Goal: Task Accomplishment & Management: Use online tool/utility

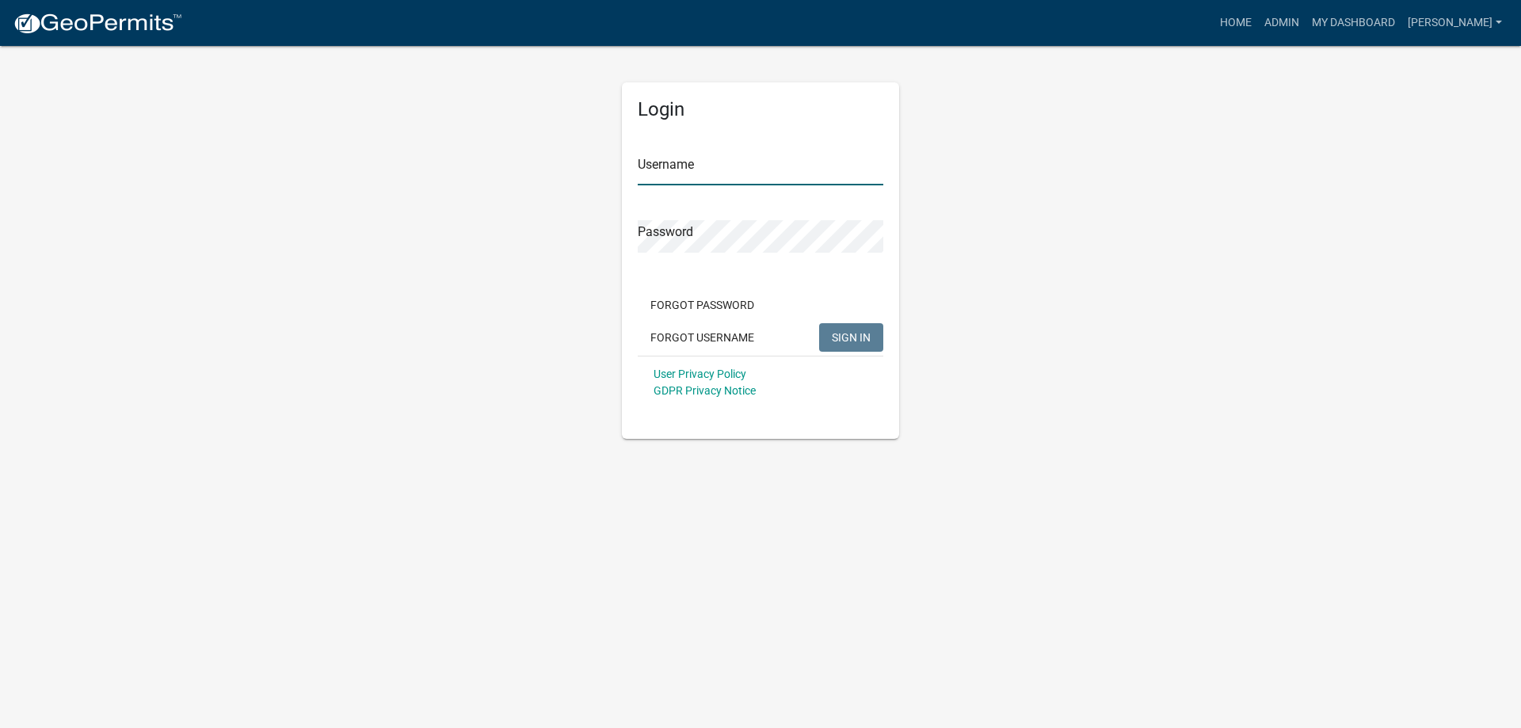
type input "[PERSON_NAME]"
click at [852, 338] on span "SIGN IN" at bounding box center [851, 336] width 39 height 13
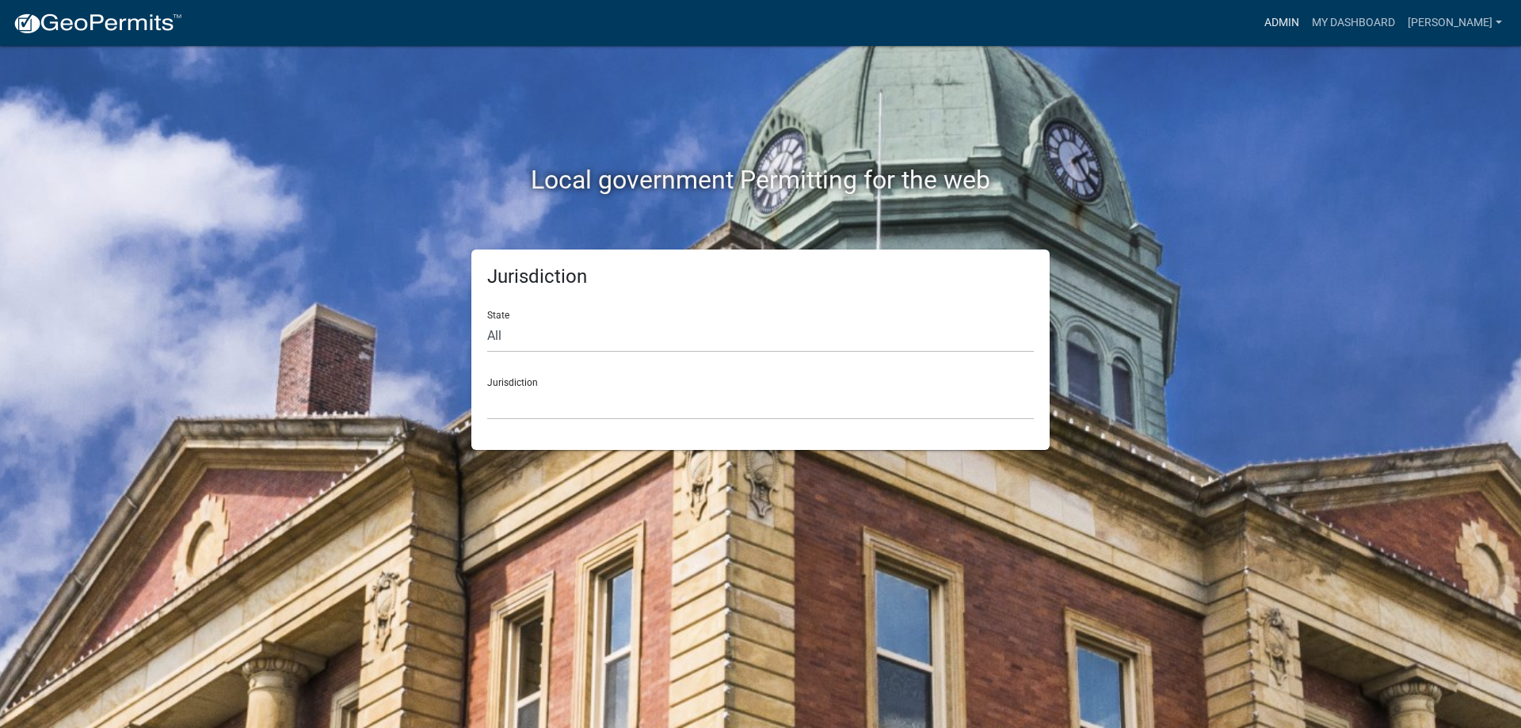
click at [1306, 20] on link "Admin" at bounding box center [1282, 23] width 48 height 30
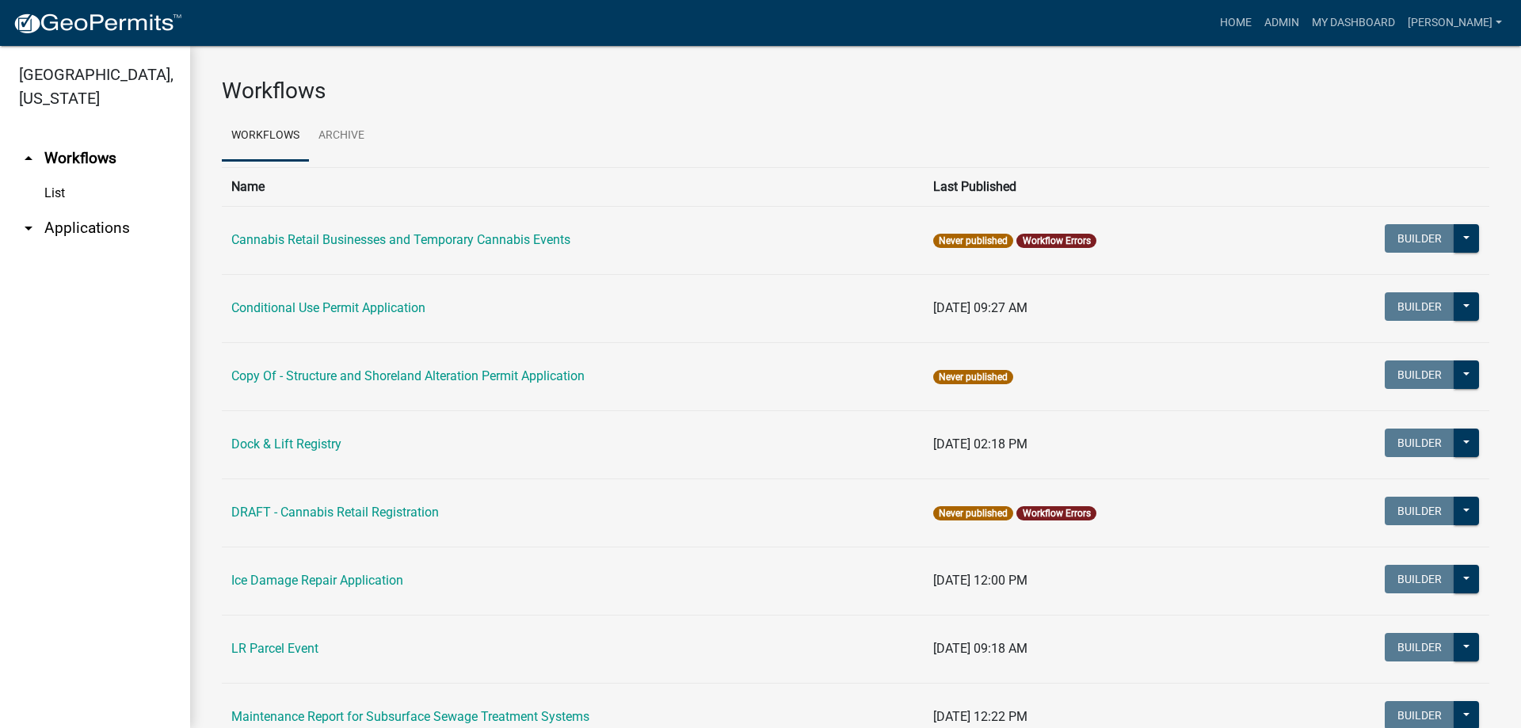
click at [95, 225] on link "arrow_drop_down Applications" at bounding box center [95, 228] width 190 height 38
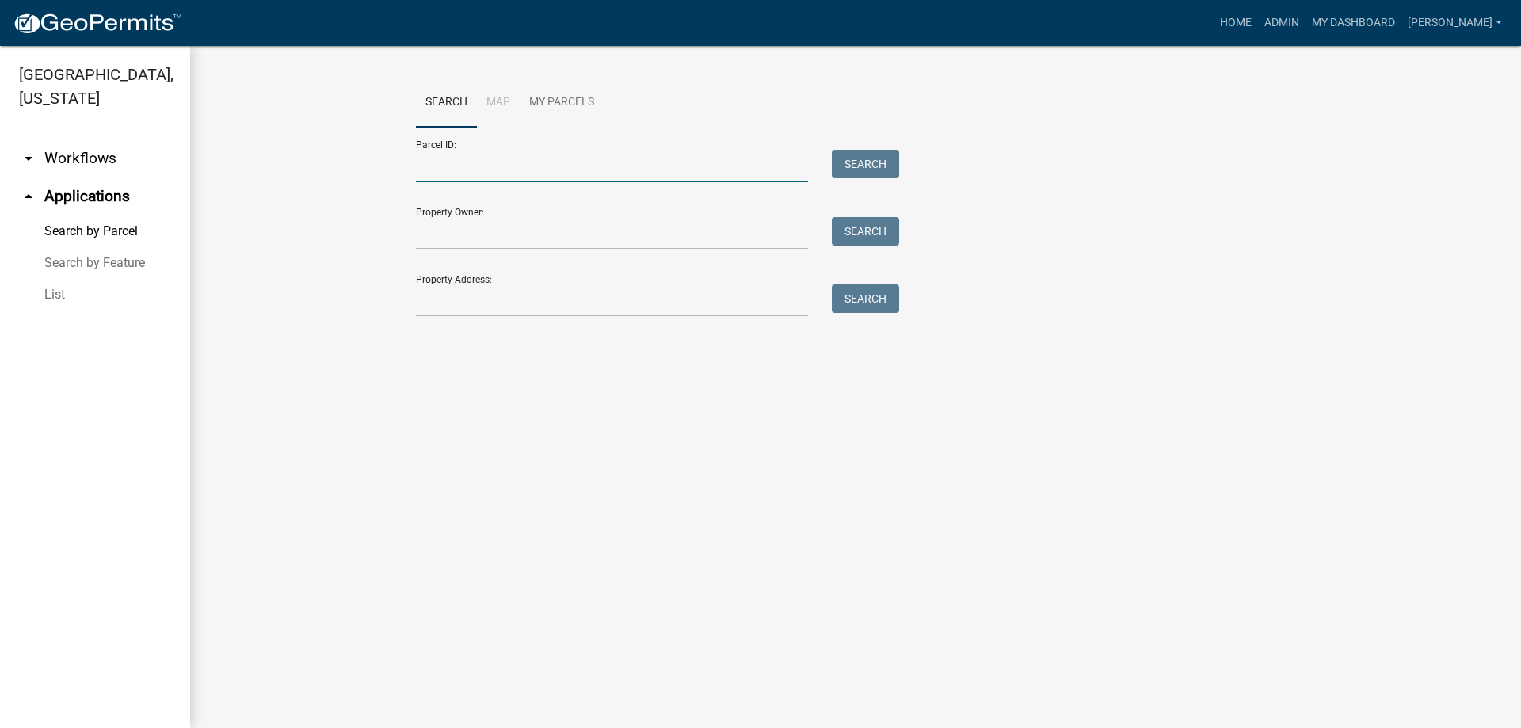
click at [593, 172] on input "Parcel ID:" at bounding box center [612, 166] width 392 height 32
click at [864, 163] on button "Search" at bounding box center [865, 164] width 67 height 29
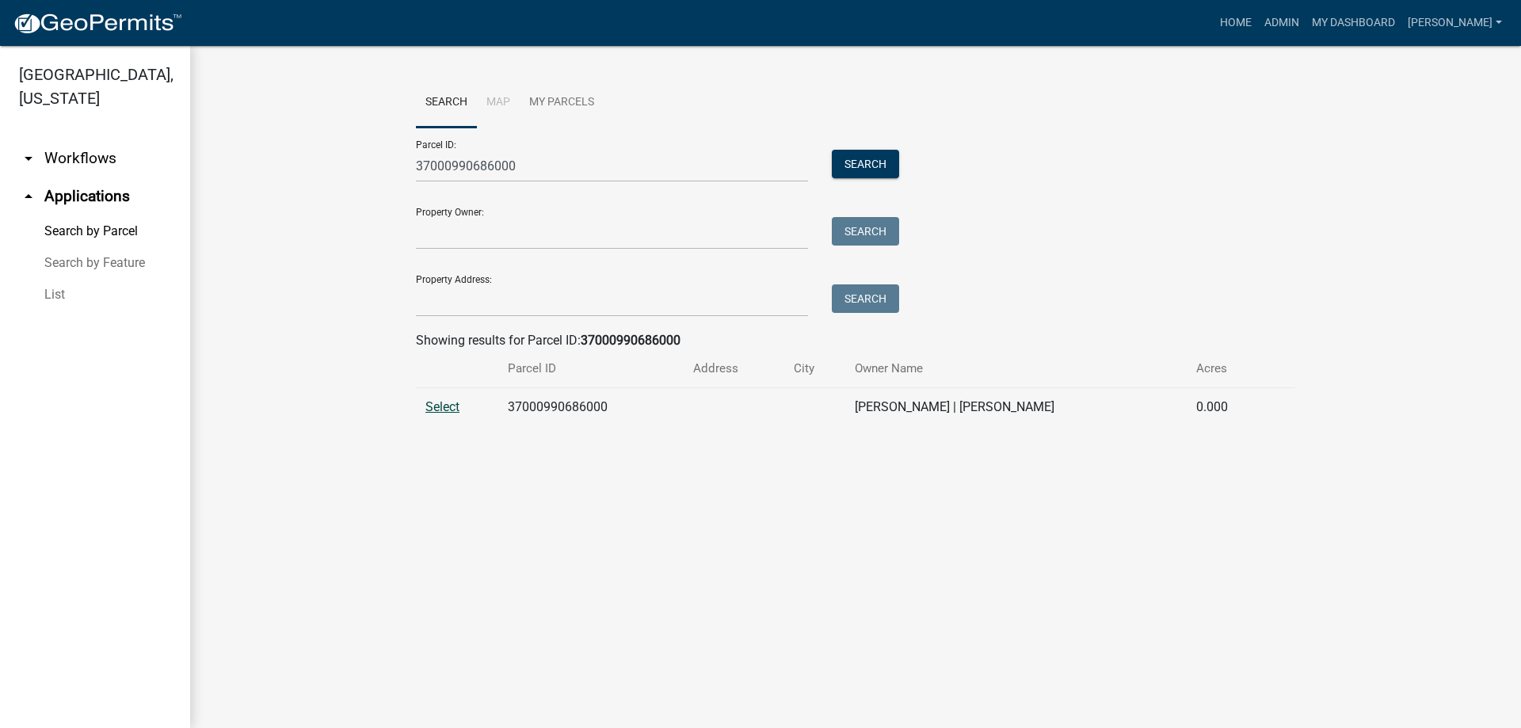
click at [447, 407] on span "Select" at bounding box center [442, 406] width 34 height 15
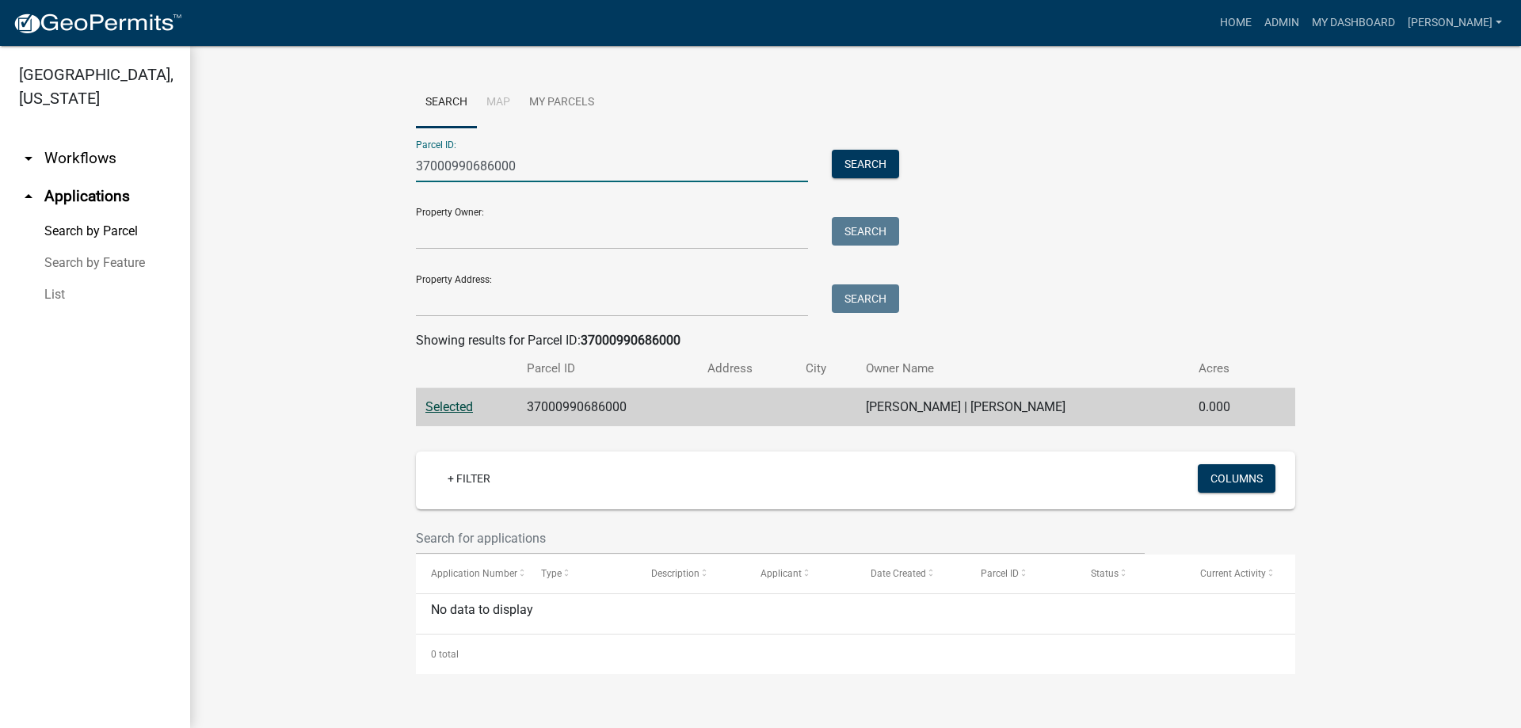
drag, startPoint x: 533, startPoint y: 167, endPoint x: 335, endPoint y: 166, distance: 198.1
click at [338, 167] on wm-workflow-application-search-view "Search Map My Parcels Parcel ID: 37000990686000 Search Property Owner: Search P…" at bounding box center [856, 376] width 1268 height 597
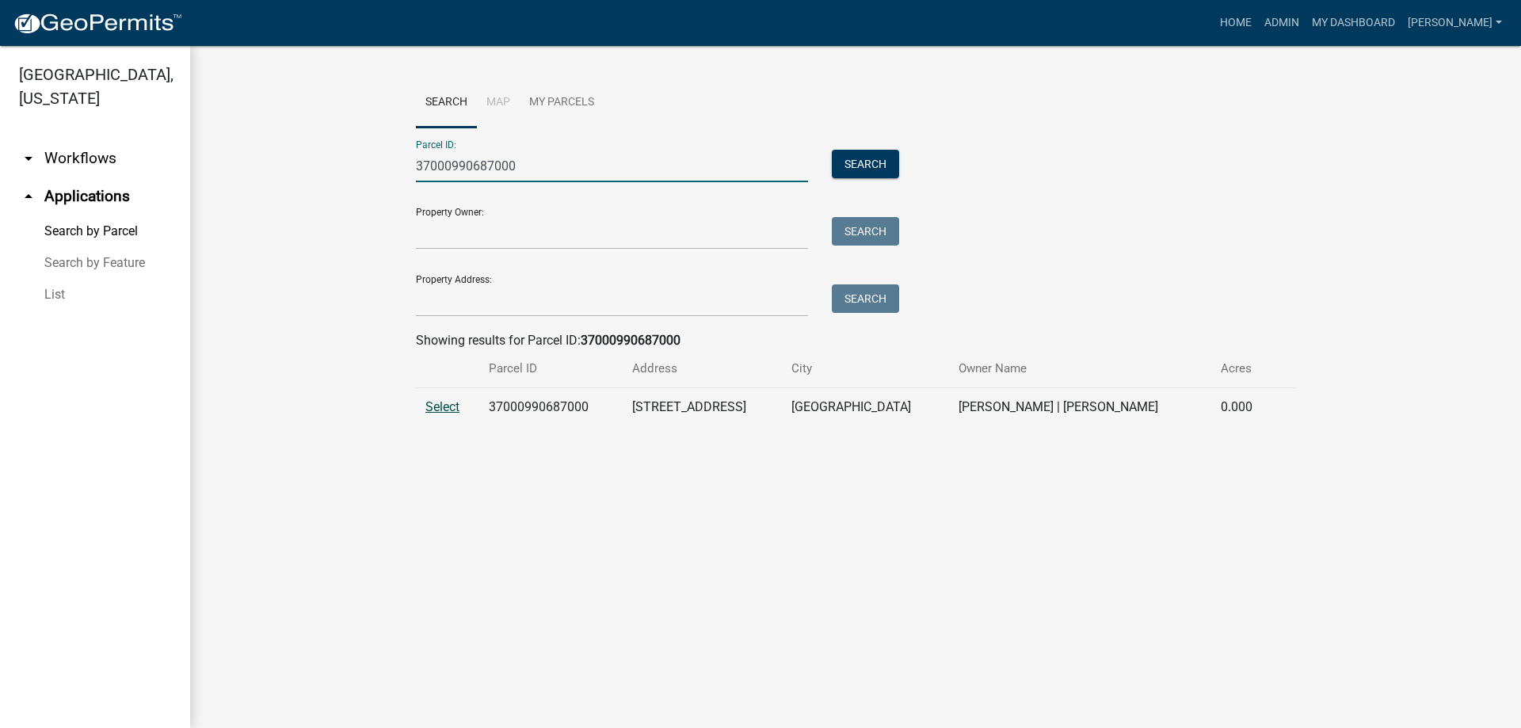
type input "37000990687000"
click at [444, 405] on span "Select" at bounding box center [442, 406] width 34 height 15
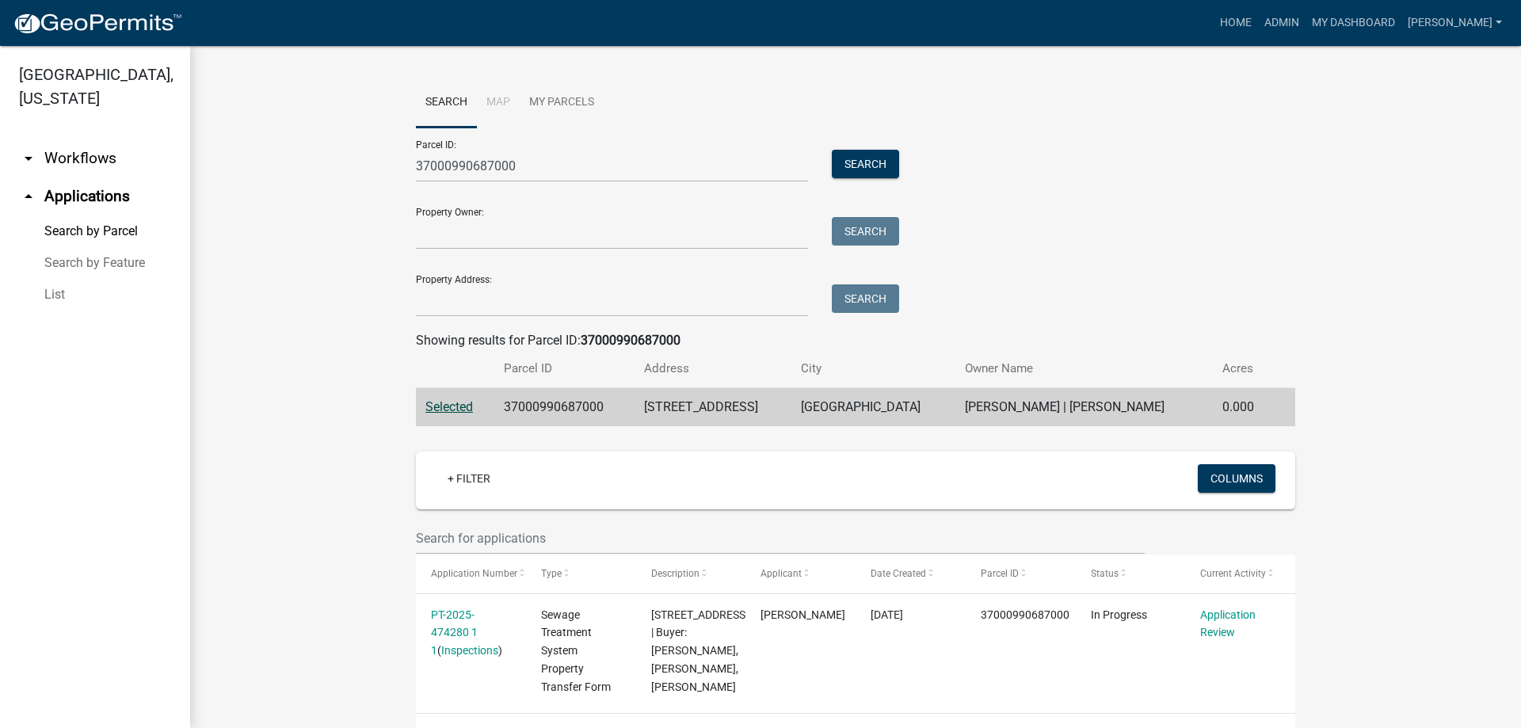
scroll to position [56, 0]
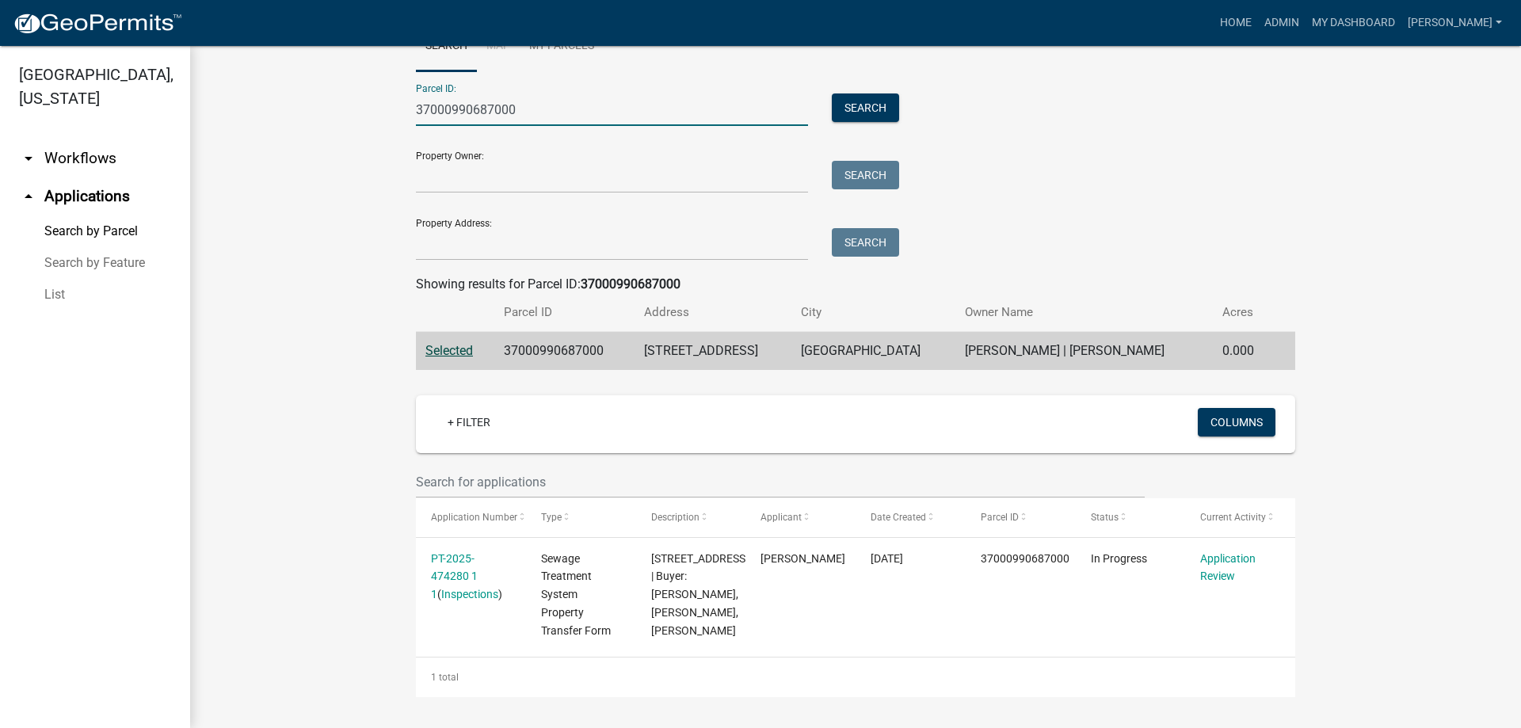
click at [602, 110] on input "37000990687000" at bounding box center [612, 109] width 392 height 32
click at [850, 105] on button "Search" at bounding box center [865, 107] width 67 height 29
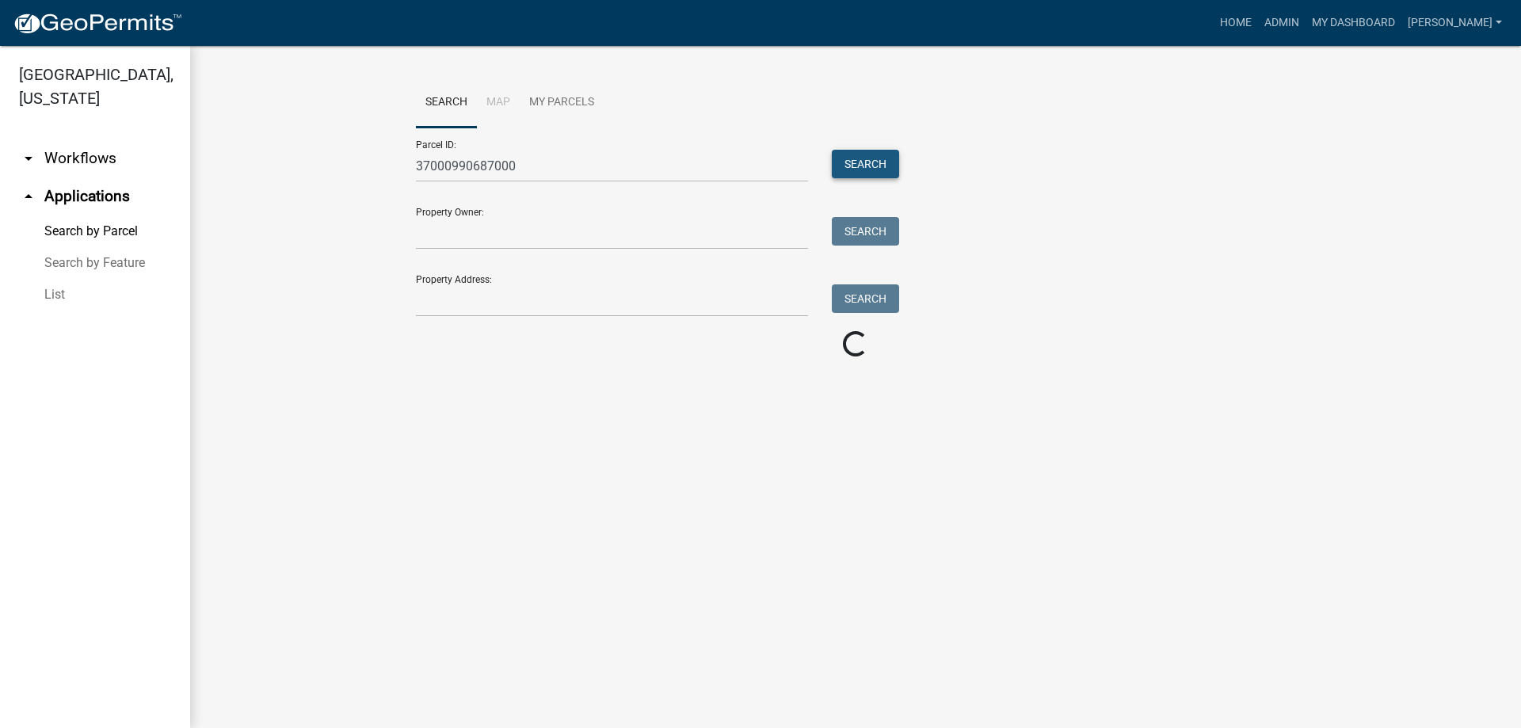
scroll to position [0, 0]
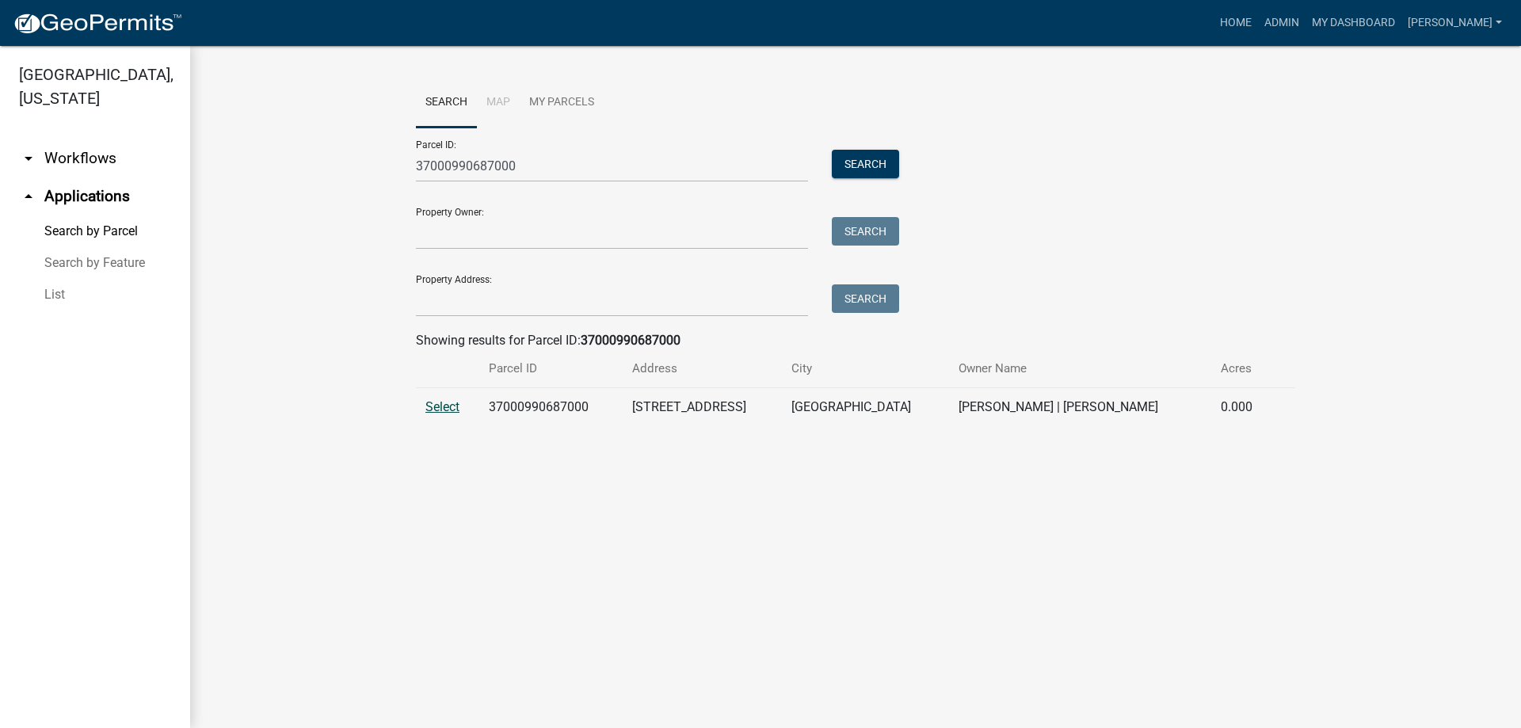
click at [434, 404] on span "Select" at bounding box center [442, 406] width 34 height 15
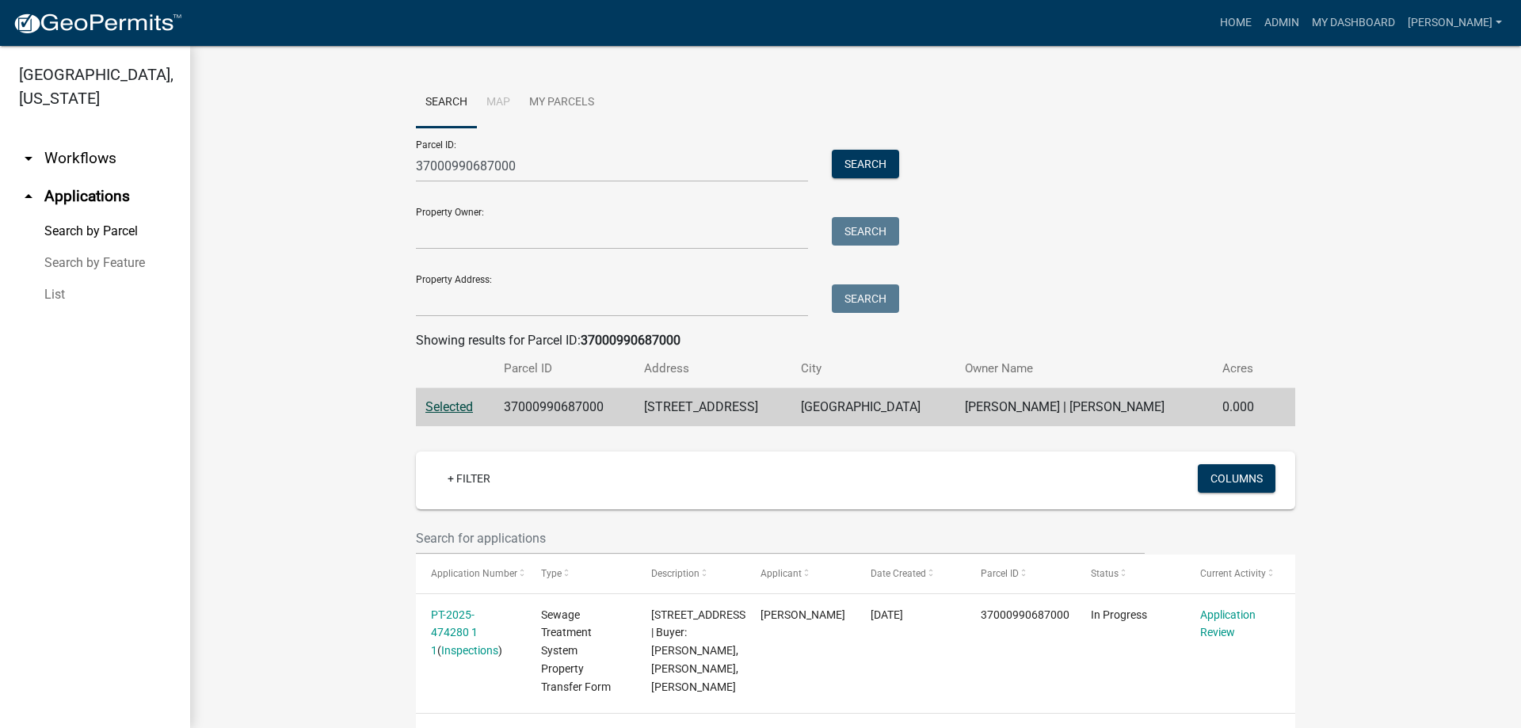
scroll to position [56, 0]
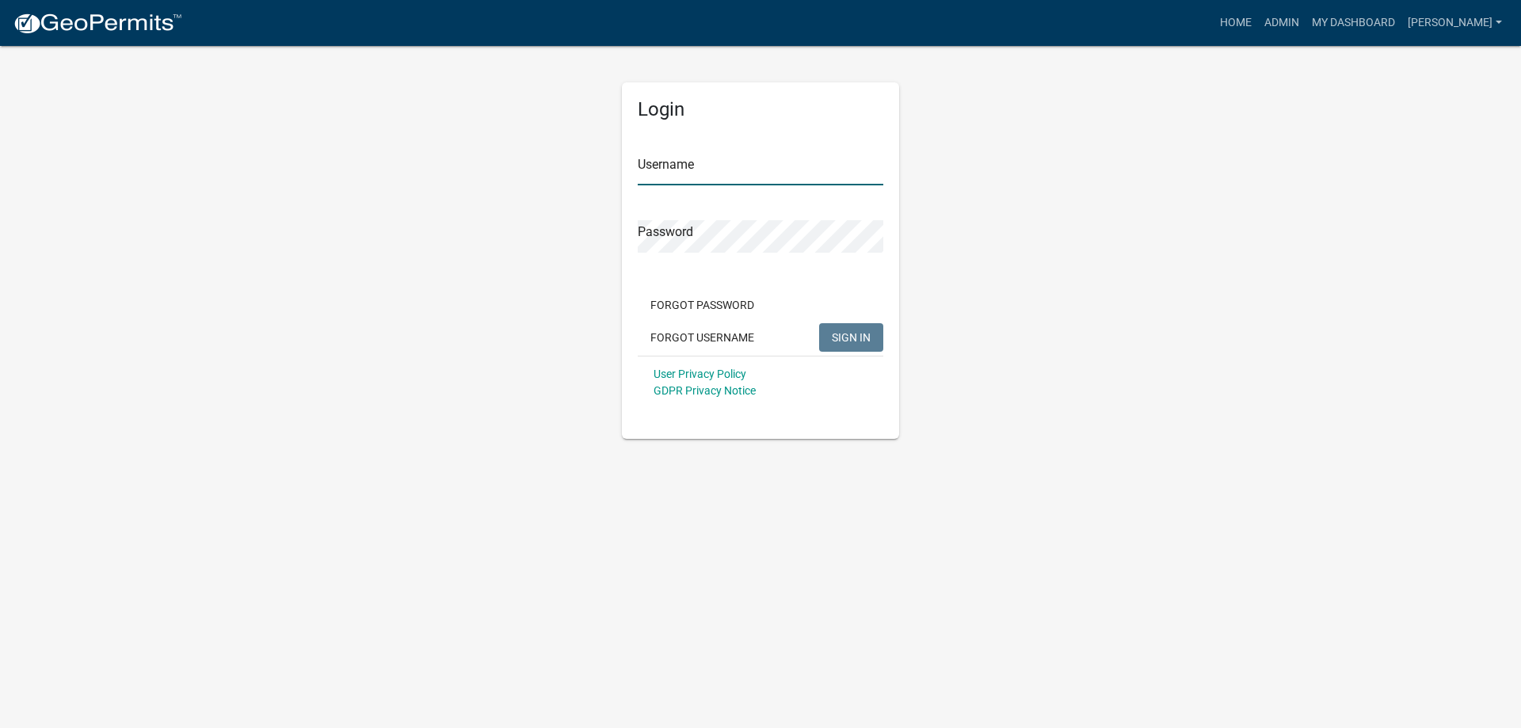
type input "[PERSON_NAME]"
click at [841, 330] on span "SIGN IN" at bounding box center [851, 336] width 39 height 13
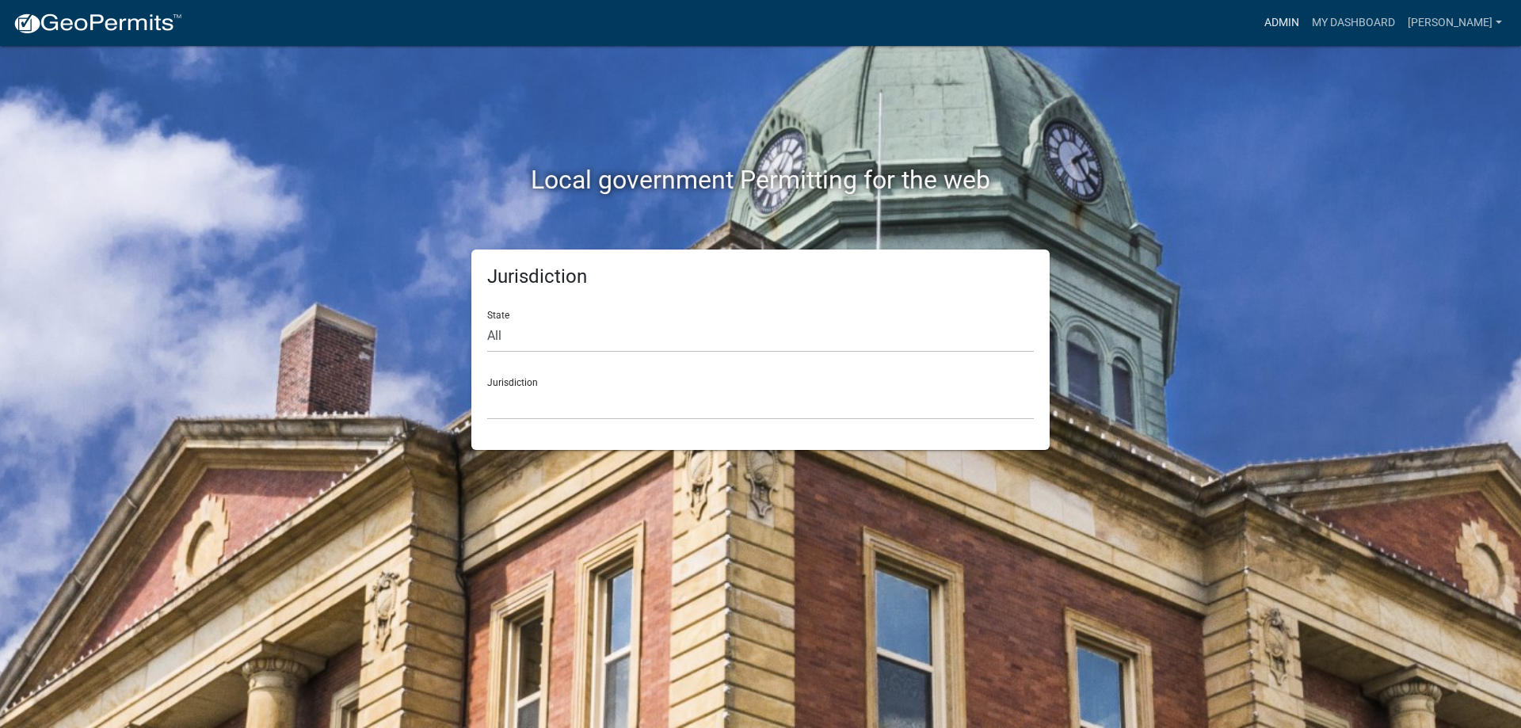
click at [1306, 16] on link "Admin" at bounding box center [1282, 23] width 48 height 30
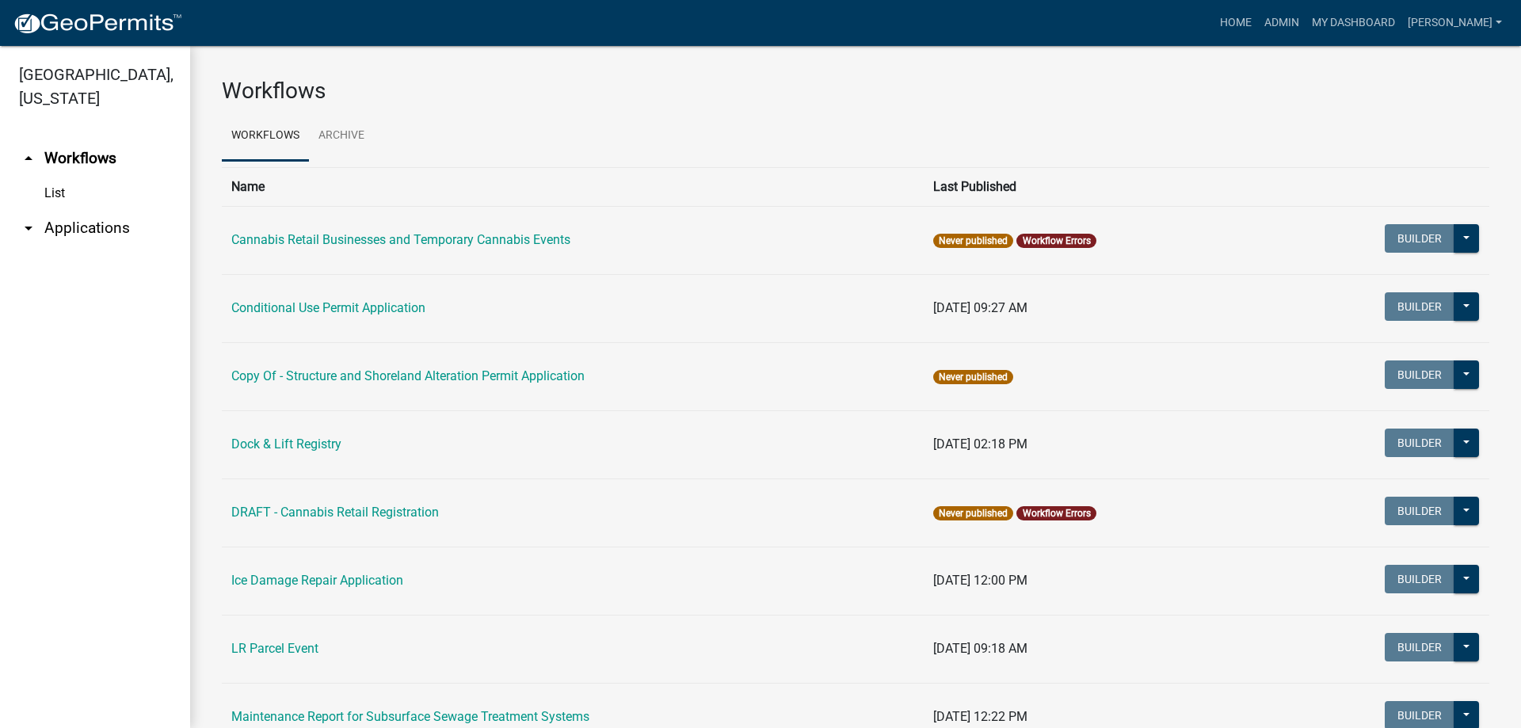
click at [143, 226] on link "arrow_drop_down Applications" at bounding box center [95, 228] width 190 height 38
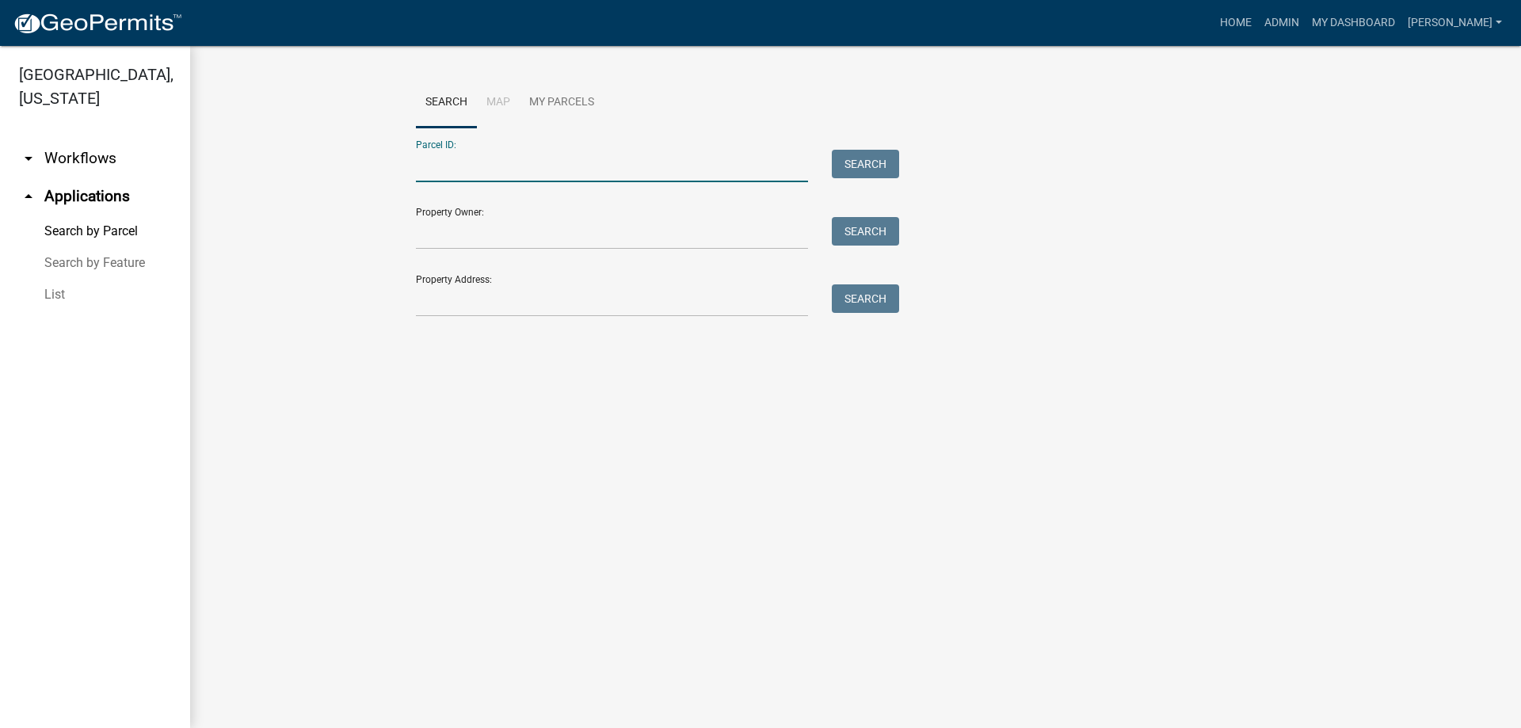
click at [486, 162] on input "Parcel ID:" at bounding box center [612, 166] width 392 height 32
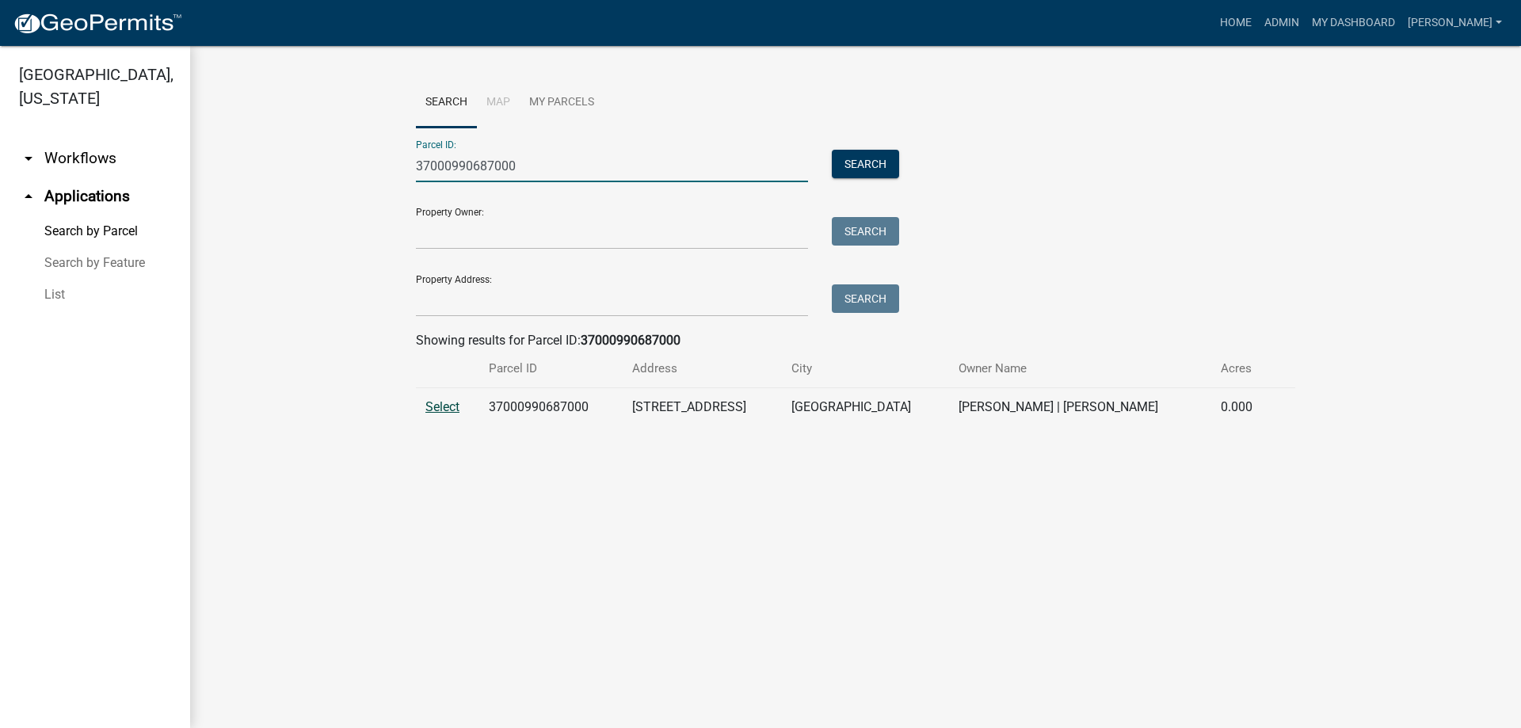
type input "37000990687000"
click at [446, 409] on span "Select" at bounding box center [442, 406] width 34 height 15
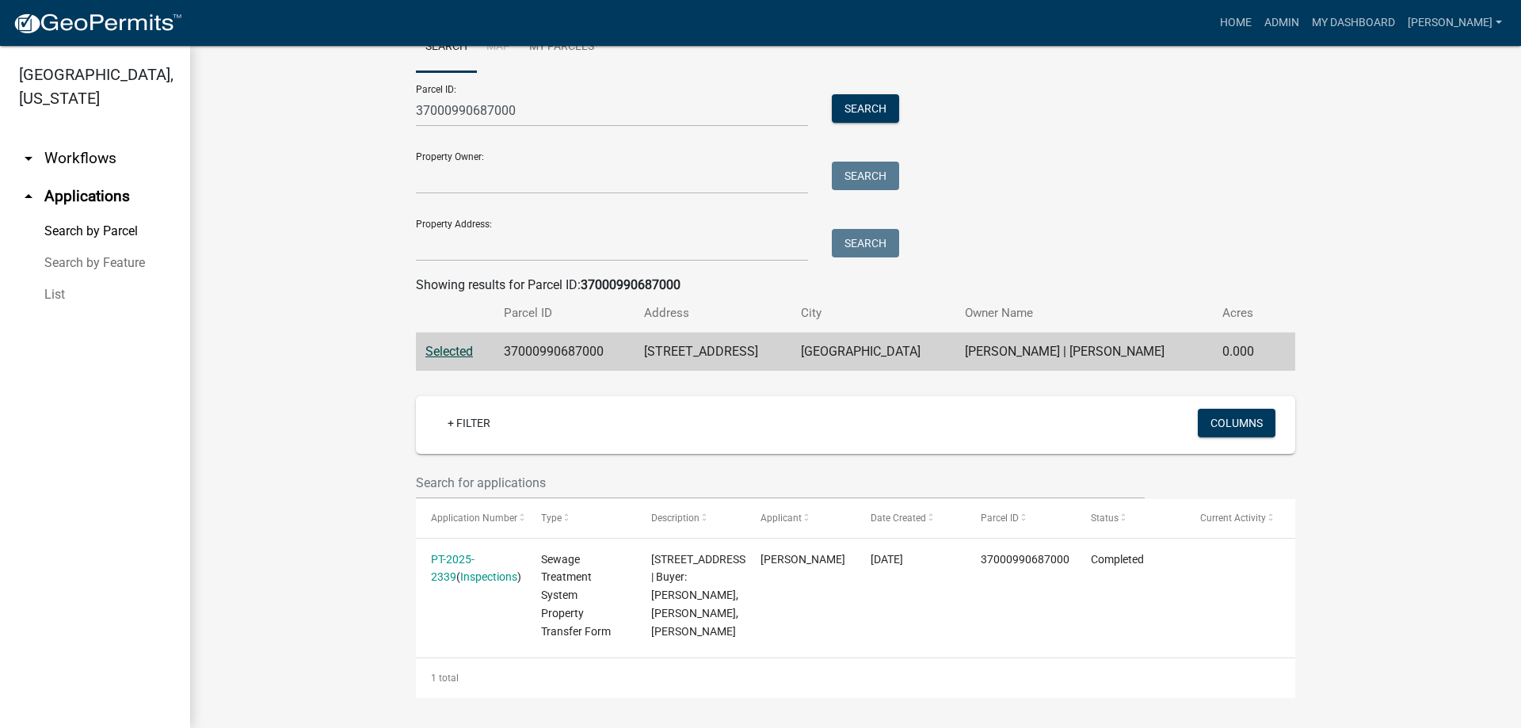
scroll to position [56, 0]
